Goal: Find specific page/section

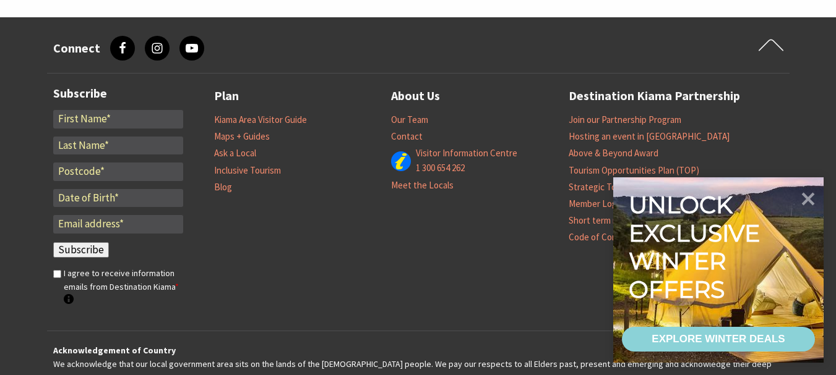
scroll to position [247, 0]
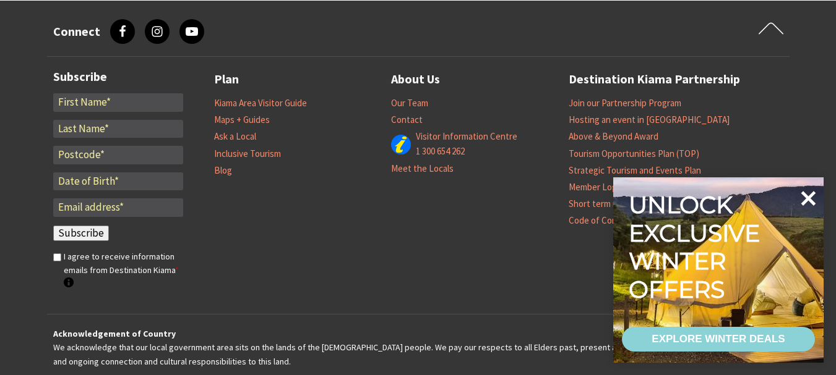
click at [807, 189] on icon at bounding box center [808, 199] width 30 height 30
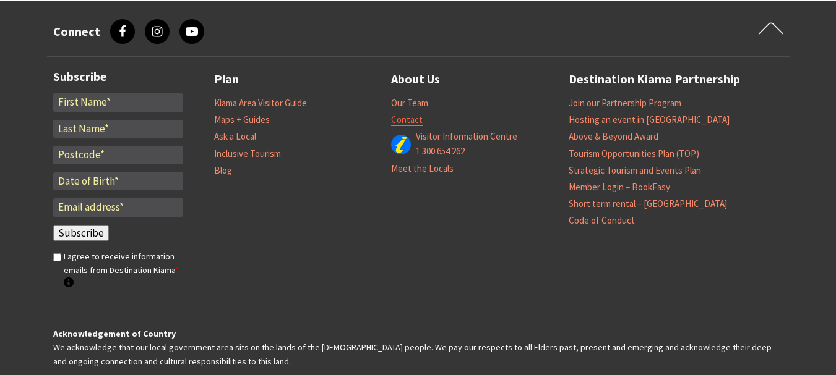
click at [410, 125] on link "Contact" at bounding box center [407, 120] width 32 height 12
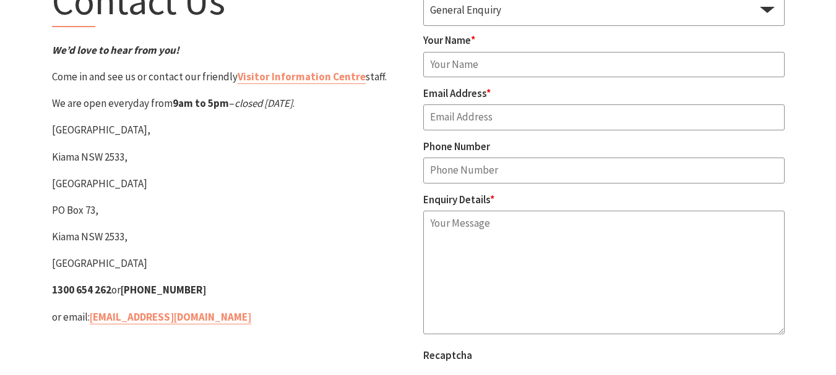
scroll to position [186, 0]
